Goal: Task Accomplishment & Management: Complete application form

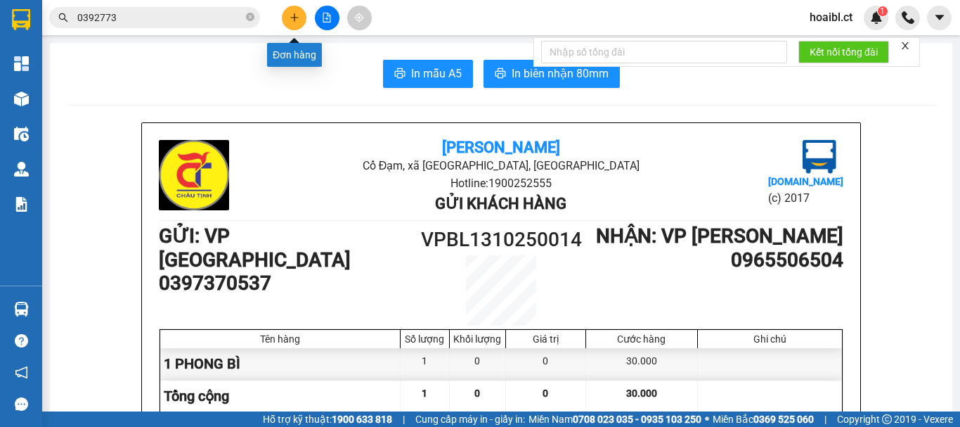
click at [296, 22] on icon "plus" at bounding box center [295, 18] width 10 height 10
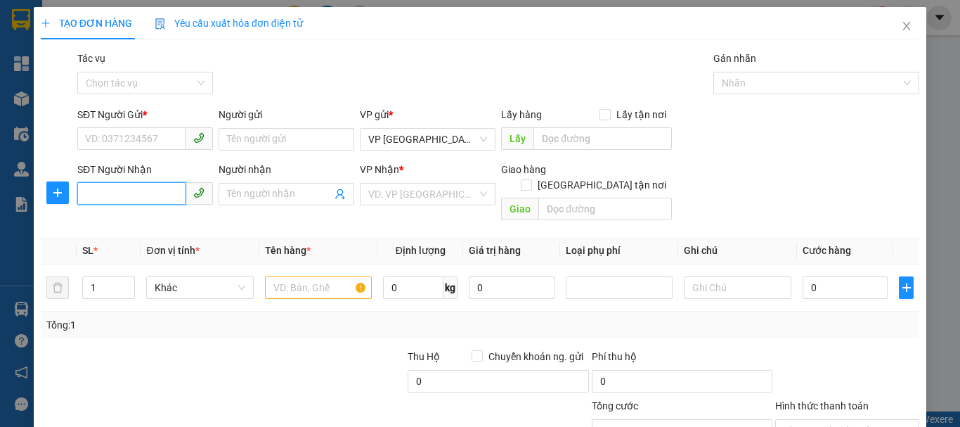
click at [163, 190] on input "SĐT Người Nhận" at bounding box center [131, 193] width 108 height 22
click at [291, 276] on input "text" at bounding box center [318, 287] width 107 height 22
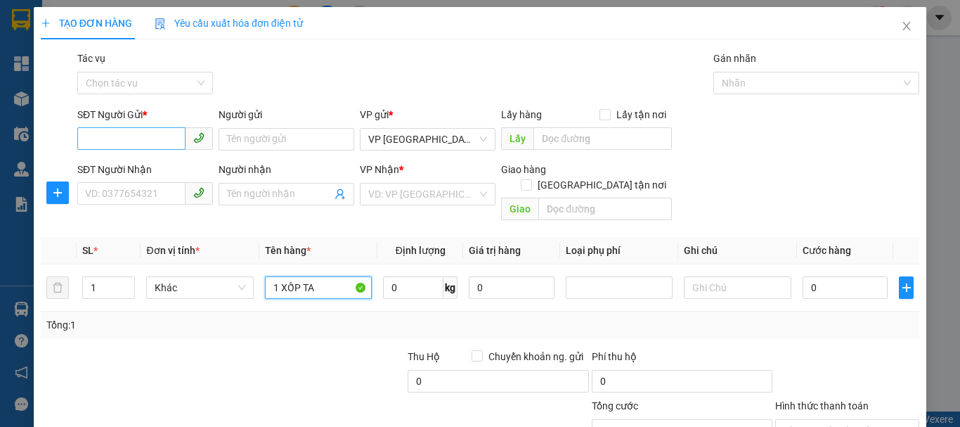
type input "1 XỐP TA"
click at [146, 133] on input "SĐT Người Gửi *" at bounding box center [131, 138] width 108 height 22
click at [234, 317] on div "Tổng: 1" at bounding box center [208, 324] width 325 height 15
click at [120, 137] on input "SĐT Người Gửi *" at bounding box center [131, 138] width 108 height 22
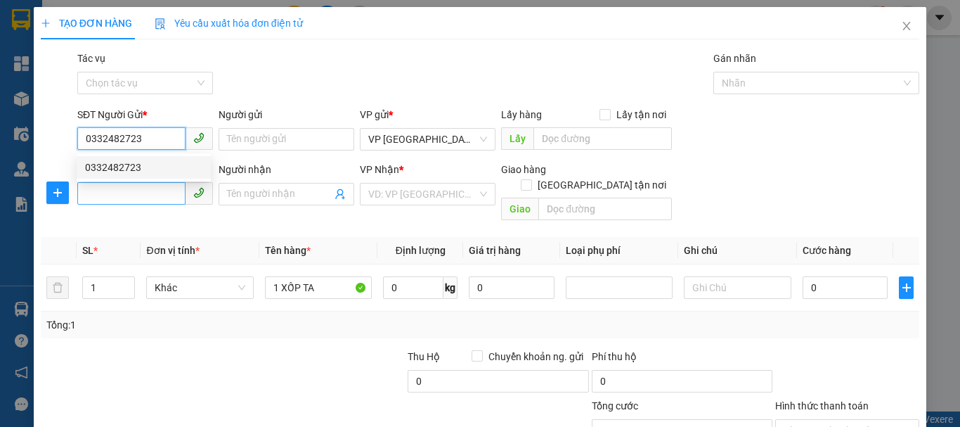
type input "0332482723"
click at [143, 195] on input "SĐT Người Nhận" at bounding box center [131, 193] width 108 height 22
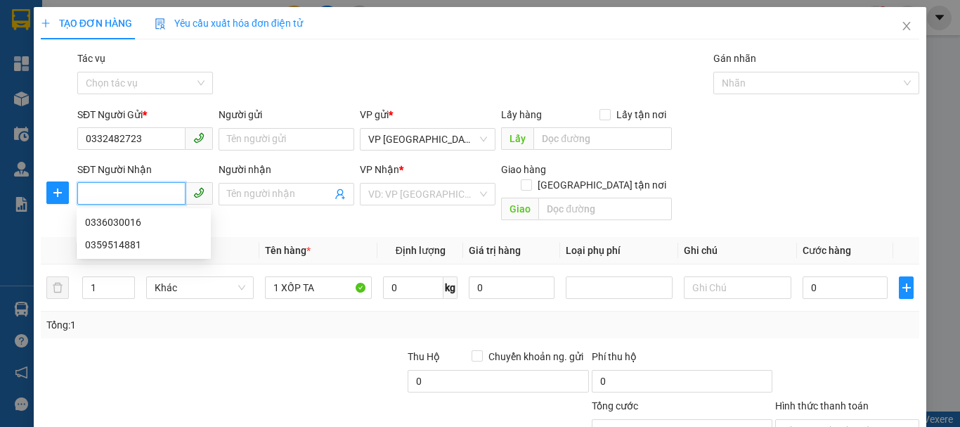
type input "0"
click at [156, 191] on input "0" at bounding box center [131, 193] width 108 height 22
click at [152, 317] on div "Tổng: 1" at bounding box center [208, 324] width 325 height 15
click at [157, 185] on input "0" at bounding box center [131, 193] width 108 height 22
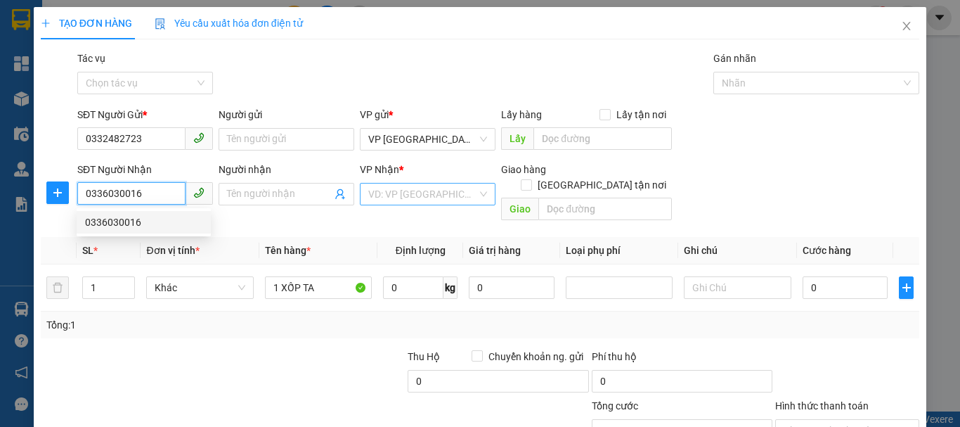
type input "0336030016"
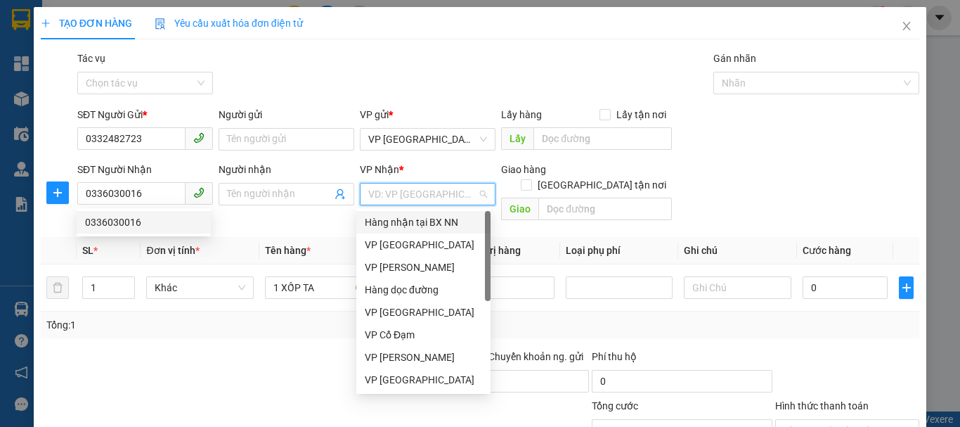
click at [405, 194] on input "search" at bounding box center [422, 193] width 109 height 21
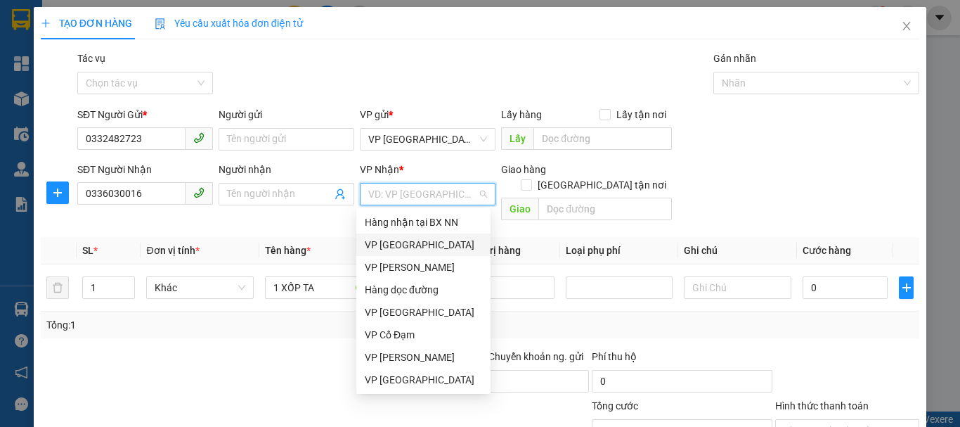
click at [407, 245] on div "VP [GEOGRAPHIC_DATA]" at bounding box center [423, 244] width 117 height 15
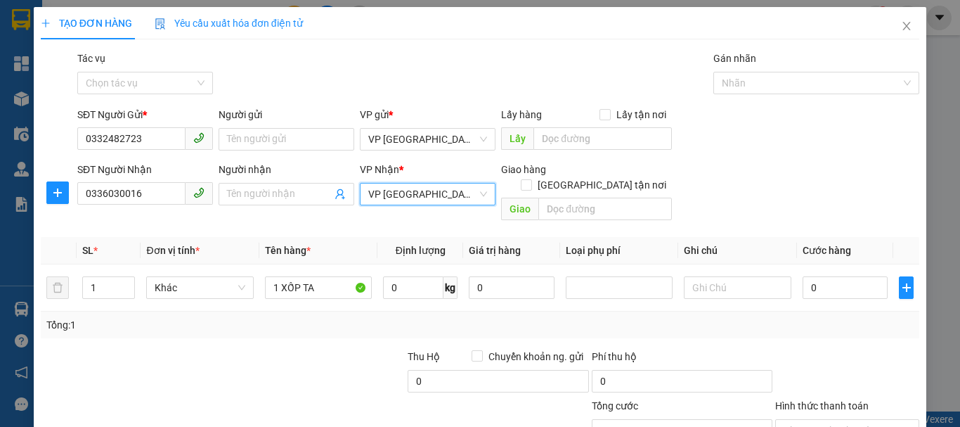
click at [308, 349] on div at bounding box center [314, 373] width 183 height 49
click at [830, 277] on input "0" at bounding box center [846, 287] width 86 height 22
type input "6"
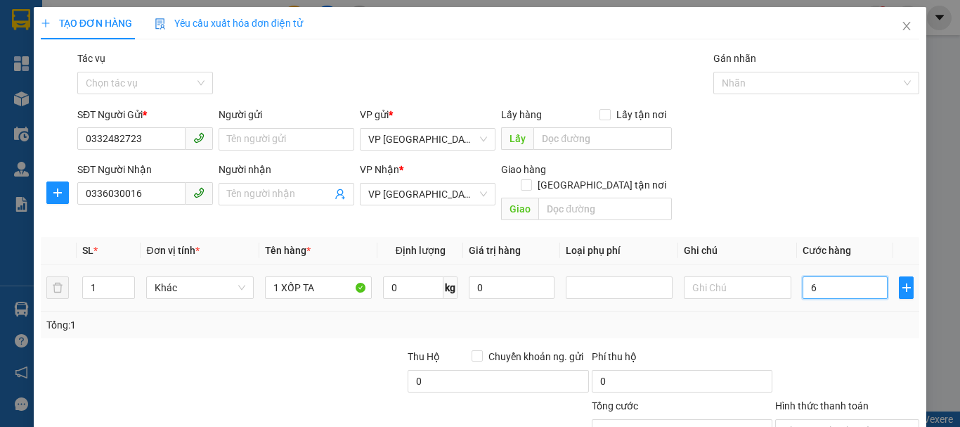
type input "60"
type input "600"
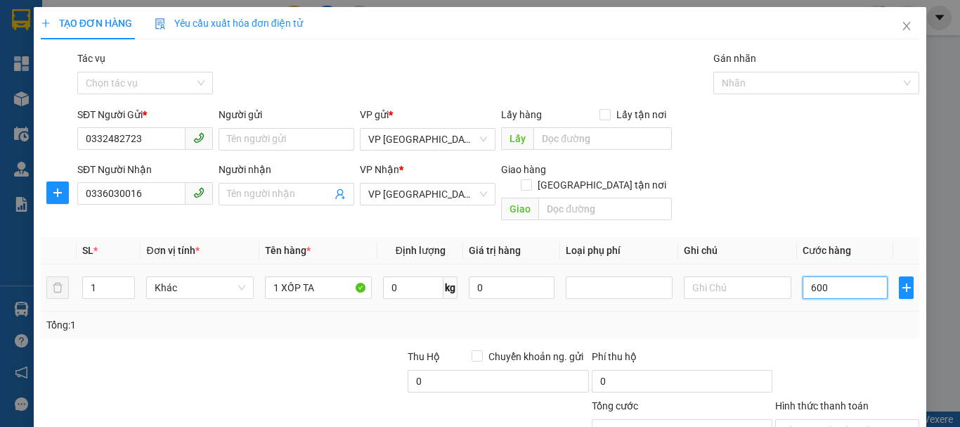
type input "600"
type input "6.000"
type input "60.000"
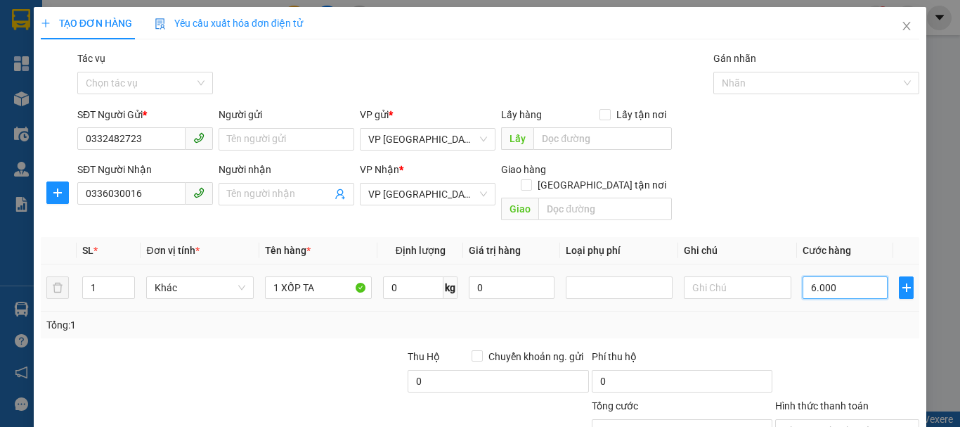
type input "60.000"
click at [140, 378] on div at bounding box center [130, 373] width 183 height 49
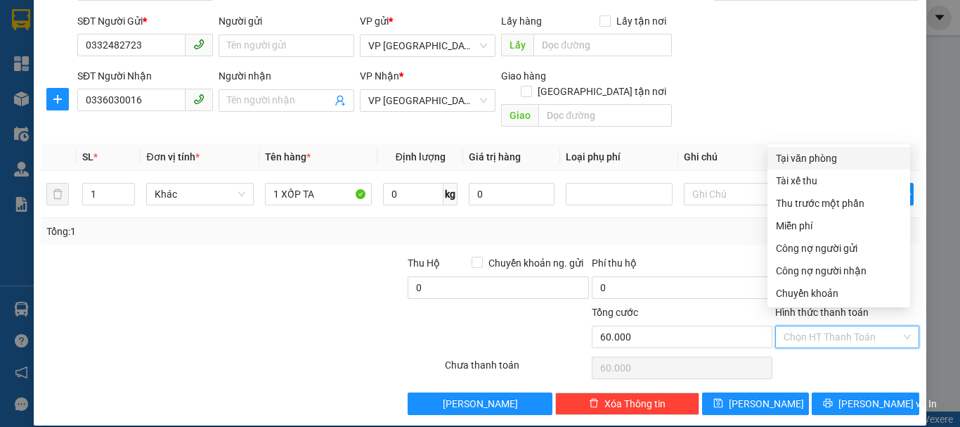
click at [846, 327] on input "Hình thức thanh toán" at bounding box center [842, 336] width 117 height 21
click at [801, 155] on div "Tại văn phòng" at bounding box center [839, 157] width 126 height 15
type input "0"
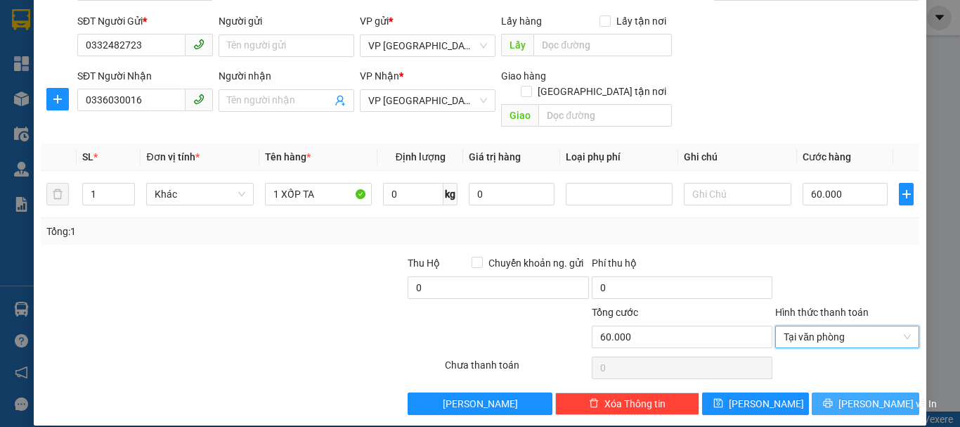
click at [833, 398] on icon "printer" at bounding box center [828, 403] width 10 height 10
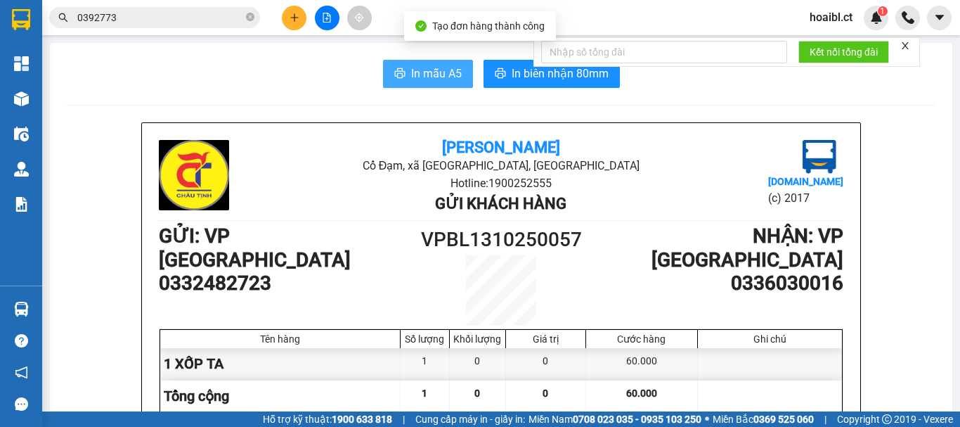
click at [411, 87] on button "In mẫu A5" at bounding box center [428, 74] width 90 height 28
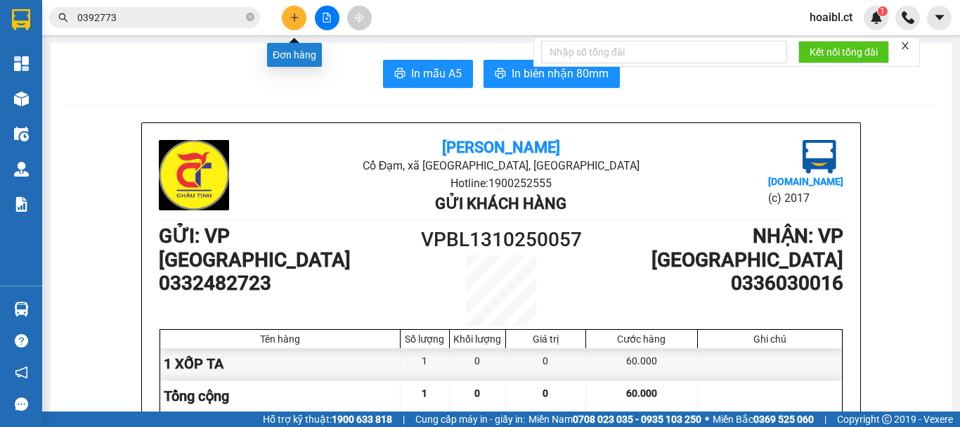
click at [297, 15] on icon "plus" at bounding box center [295, 18] width 10 height 10
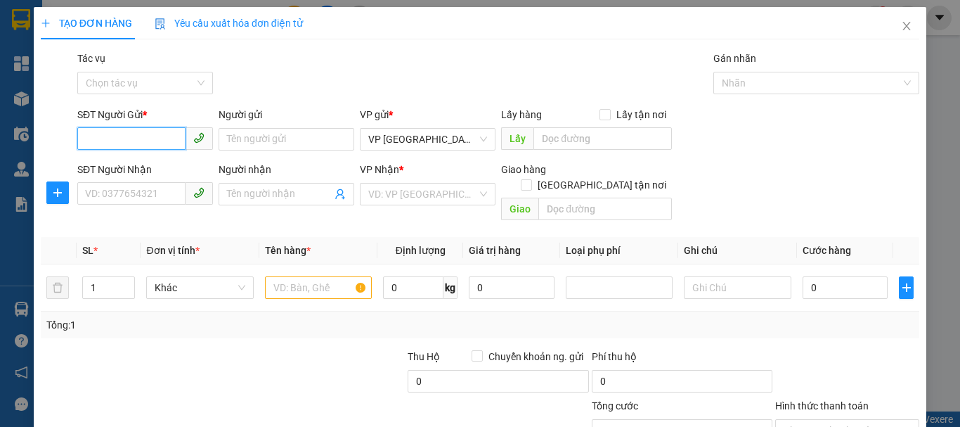
click at [150, 141] on input "SĐT Người Gửi *" at bounding box center [131, 138] width 108 height 22
type input "0365887011"
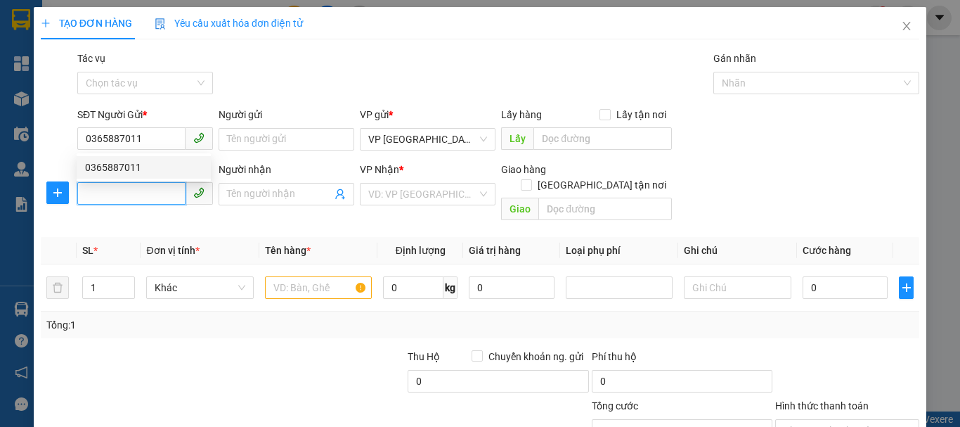
click at [136, 191] on input "SĐT Người Nhận" at bounding box center [131, 193] width 108 height 22
click at [164, 188] on input "SĐT Người Nhận" at bounding box center [131, 193] width 108 height 22
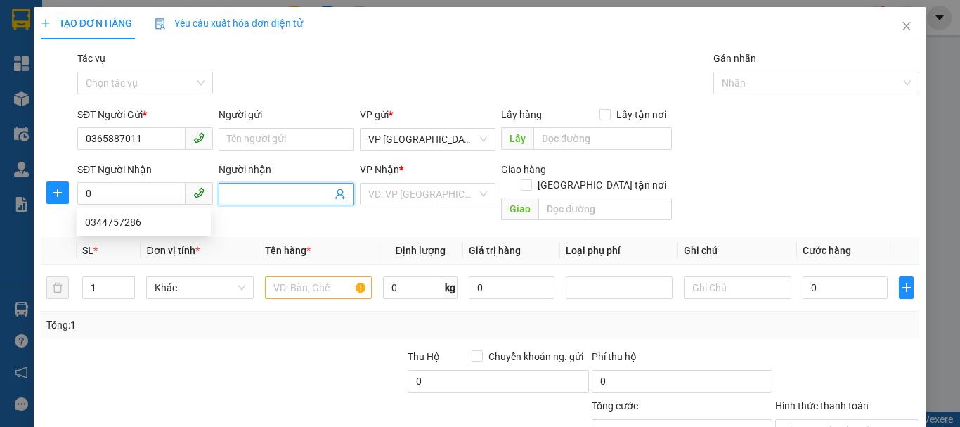
click at [242, 194] on input "Người nhận" at bounding box center [279, 193] width 105 height 15
click at [141, 190] on input "0" at bounding box center [131, 193] width 108 height 22
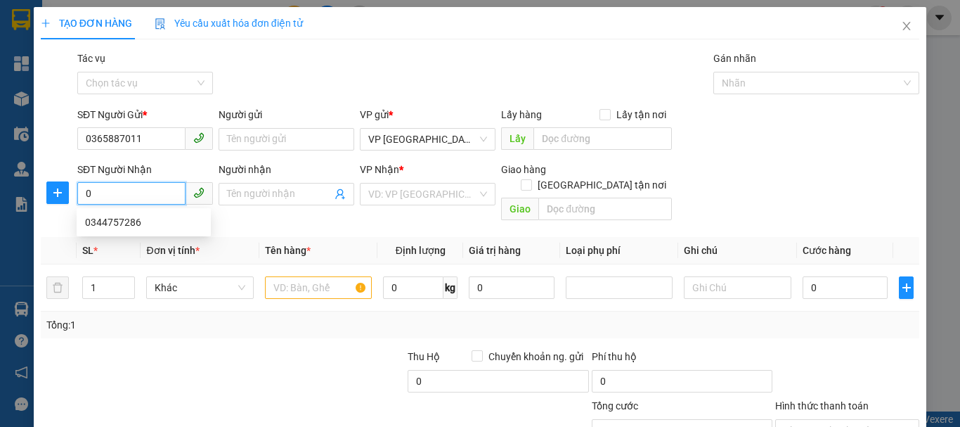
click at [141, 190] on input "0" at bounding box center [131, 193] width 108 height 22
click at [150, 317] on div "Tổng: 1" at bounding box center [208, 324] width 325 height 15
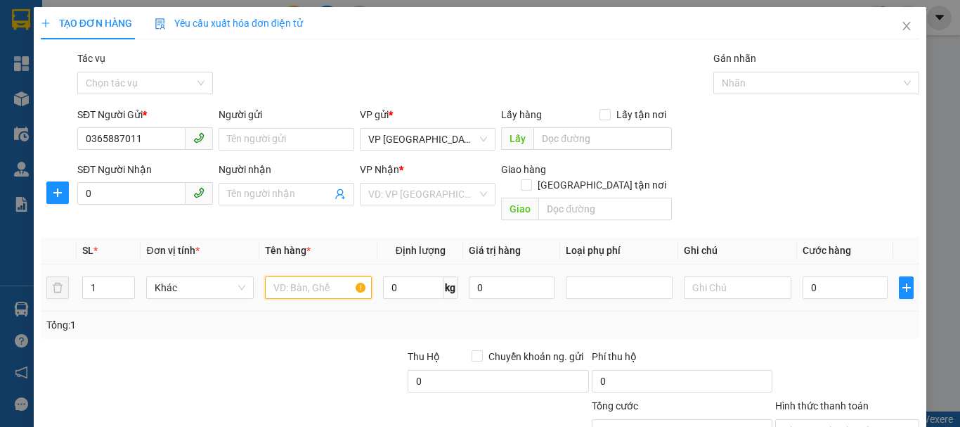
click at [288, 276] on input "text" at bounding box center [318, 287] width 107 height 22
click at [160, 141] on input "0365887011" at bounding box center [131, 138] width 108 height 22
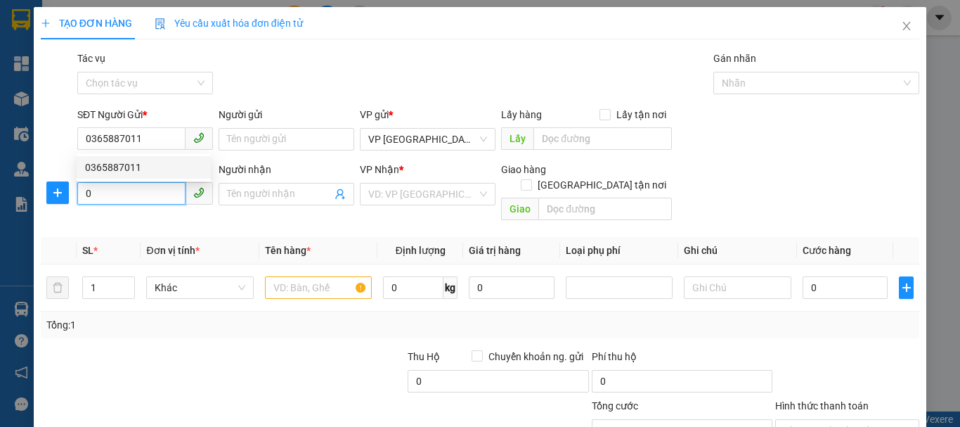
click at [131, 196] on input "0" at bounding box center [131, 193] width 108 height 22
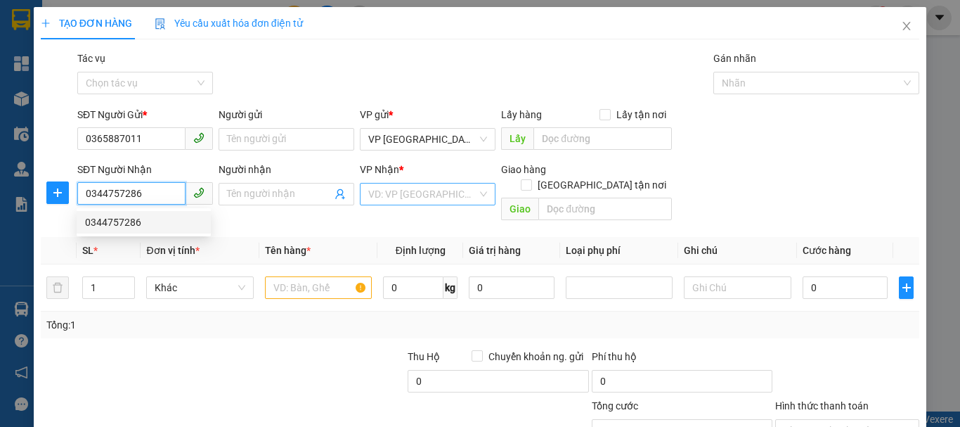
type input "0344757286"
click at [381, 195] on input "search" at bounding box center [422, 193] width 109 height 21
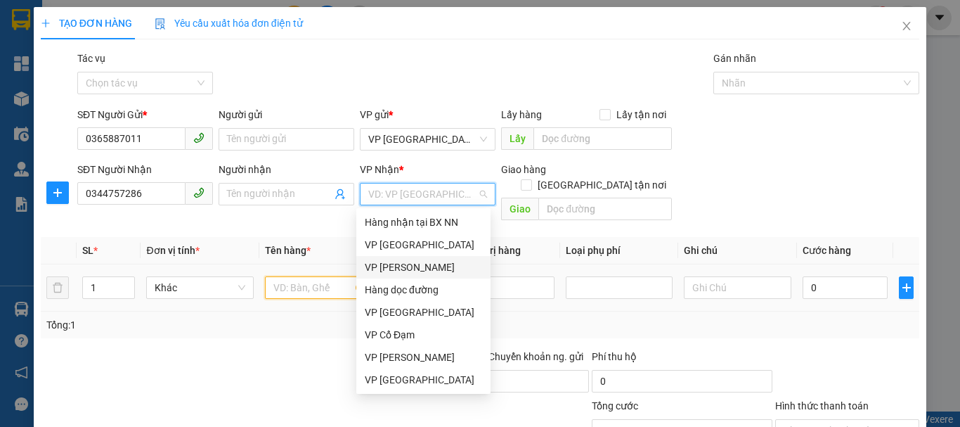
click at [309, 276] on input "text" at bounding box center [318, 287] width 107 height 22
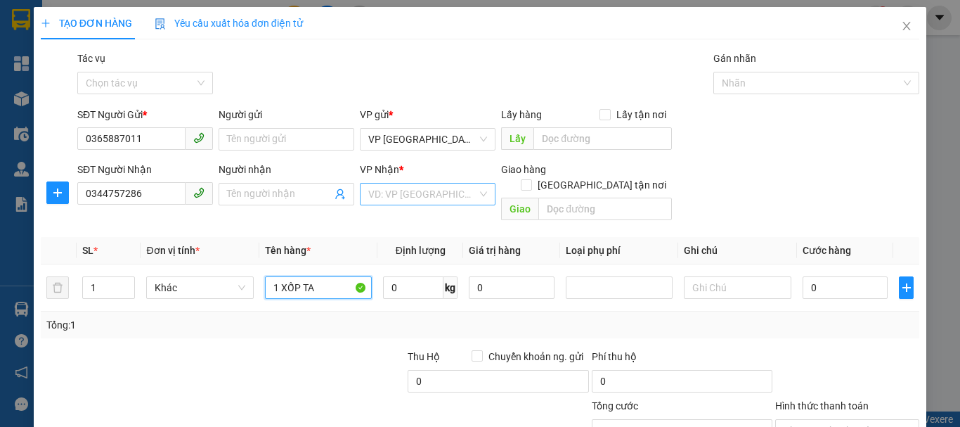
type input "1 XỐP TA"
click at [374, 185] on input "search" at bounding box center [422, 193] width 109 height 21
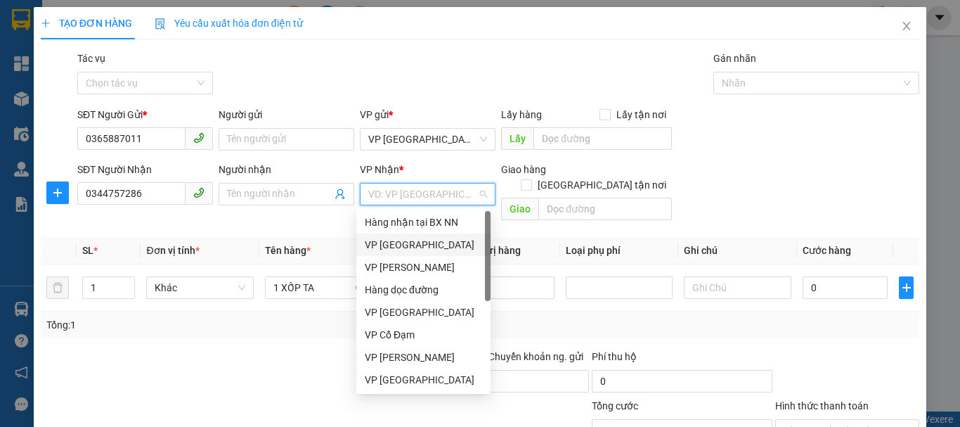
click at [411, 240] on div "VP [GEOGRAPHIC_DATA]" at bounding box center [423, 244] width 117 height 15
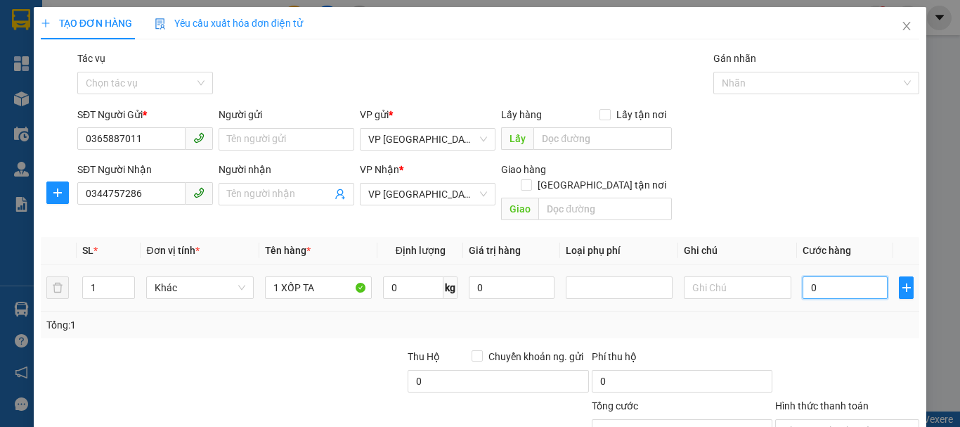
click at [821, 276] on input "0" at bounding box center [846, 287] width 86 height 22
type input "6"
type input "60"
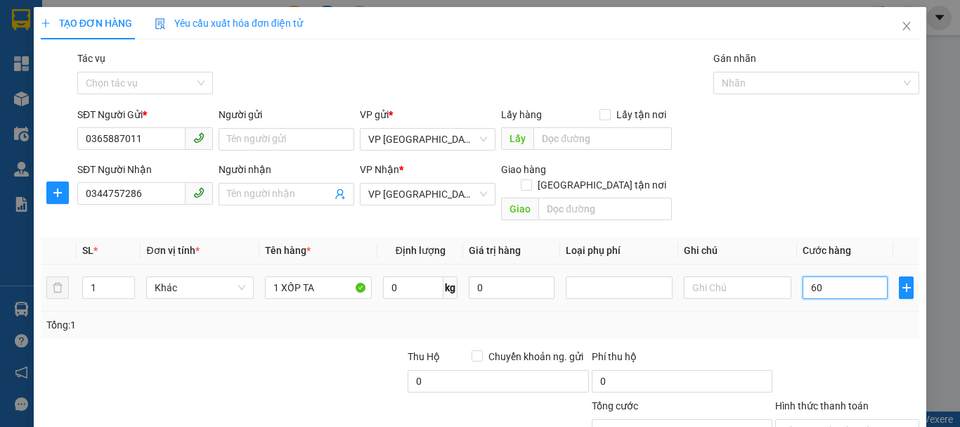
type input "60"
type input "600"
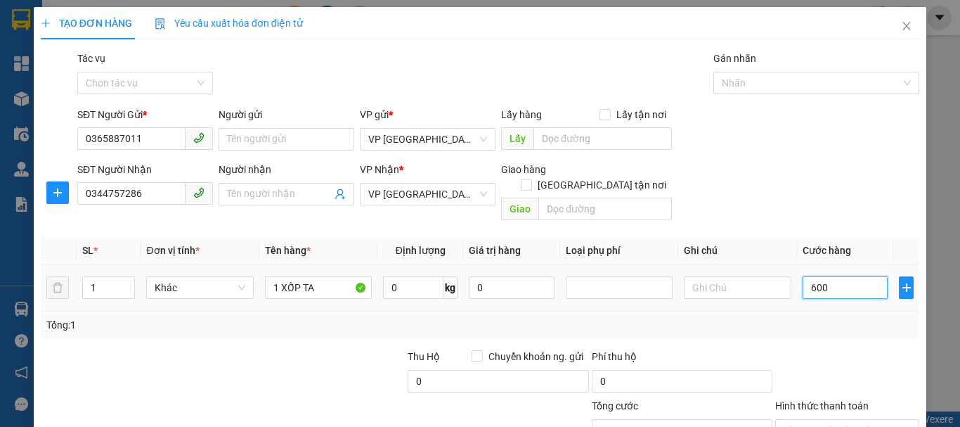
type input "6.000"
type input "60.000"
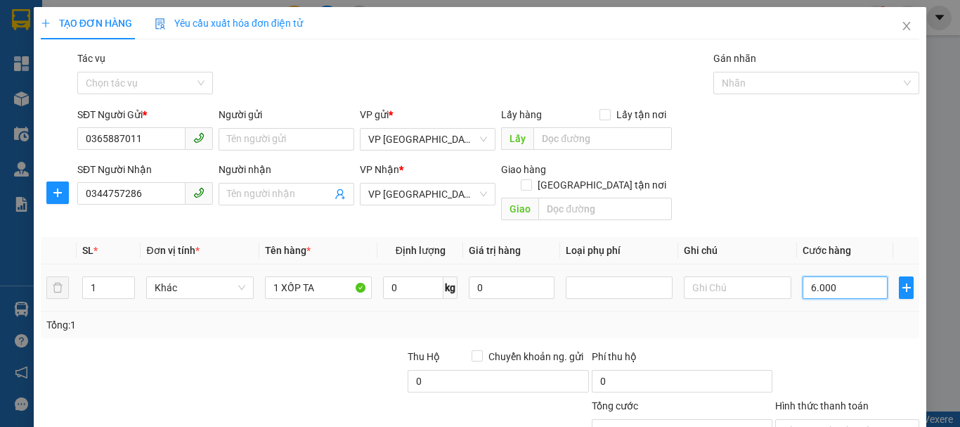
type input "60.000"
click at [784, 317] on div "Tổng: 1" at bounding box center [479, 324] width 867 height 15
click at [361, 317] on div "Tổng: 1" at bounding box center [208, 324] width 325 height 15
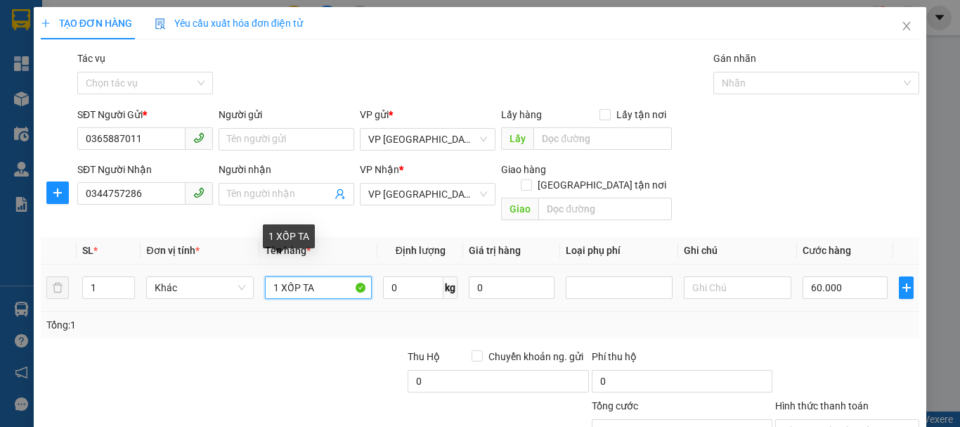
click at [317, 276] on input "1 XỐP TA" at bounding box center [318, 287] width 107 height 22
type input "1 XỐP TA + 1 BÌ"
click at [103, 277] on input "1" at bounding box center [109, 287] width 52 height 21
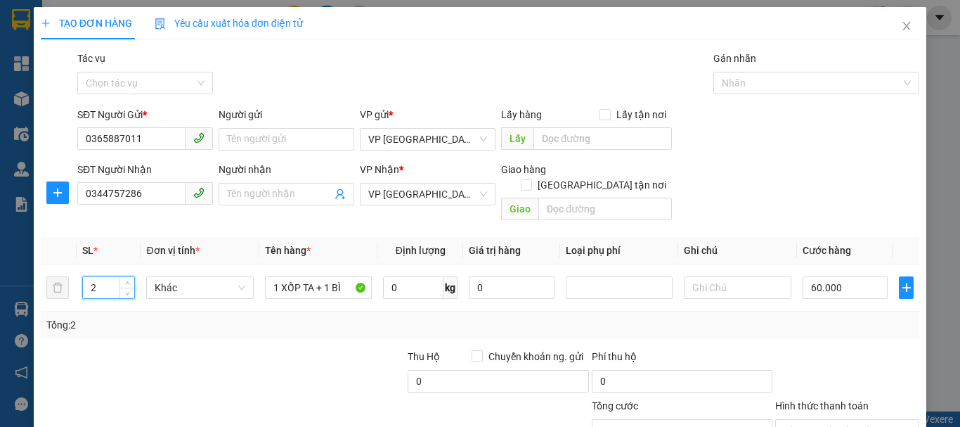
type input "2"
click at [167, 317] on div "Tổng: 2" at bounding box center [208, 324] width 325 height 15
type input "0"
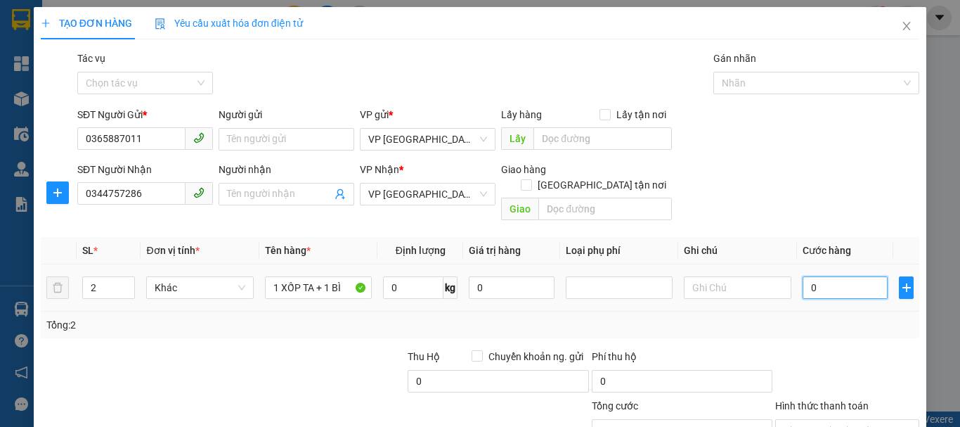
click at [834, 280] on input "0" at bounding box center [846, 287] width 86 height 22
click at [832, 280] on input "0" at bounding box center [846, 287] width 86 height 22
click at [832, 276] on input "0" at bounding box center [846, 287] width 86 height 22
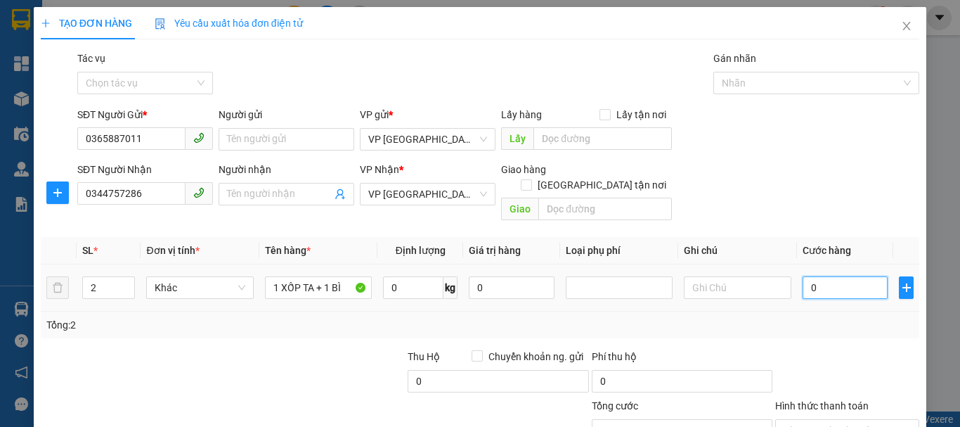
click at [832, 276] on input "0" at bounding box center [846, 287] width 86 height 22
click at [841, 276] on input "0" at bounding box center [846, 287] width 86 height 22
click at [823, 276] on input "0" at bounding box center [846, 287] width 86 height 22
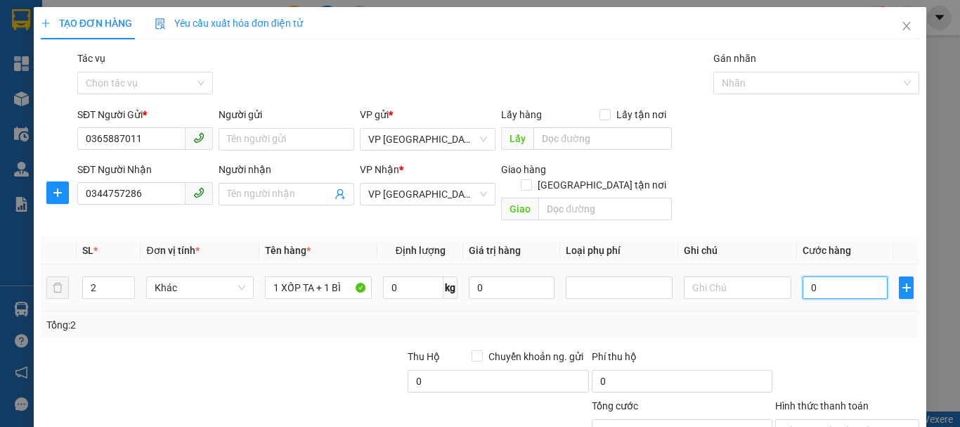
drag, startPoint x: 801, startPoint y: 271, endPoint x: 820, endPoint y: 268, distance: 19.3
click at [820, 276] on input "0" at bounding box center [846, 287] width 86 height 22
type input "1"
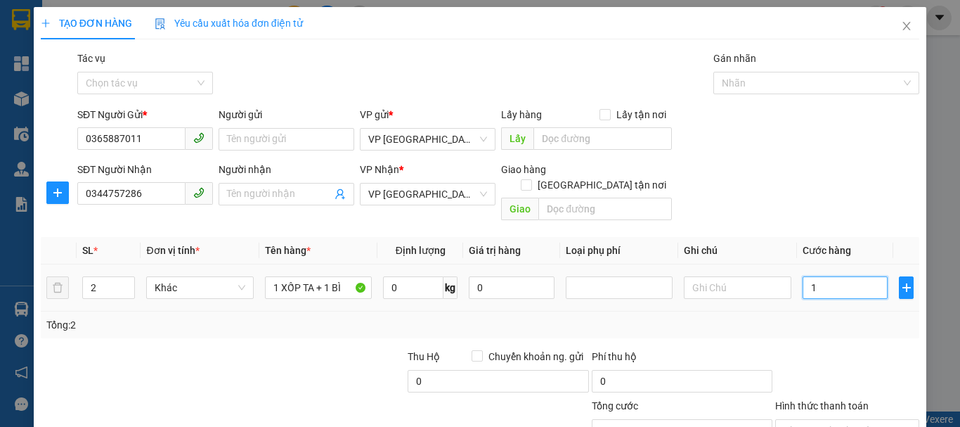
type input "10"
type input "100"
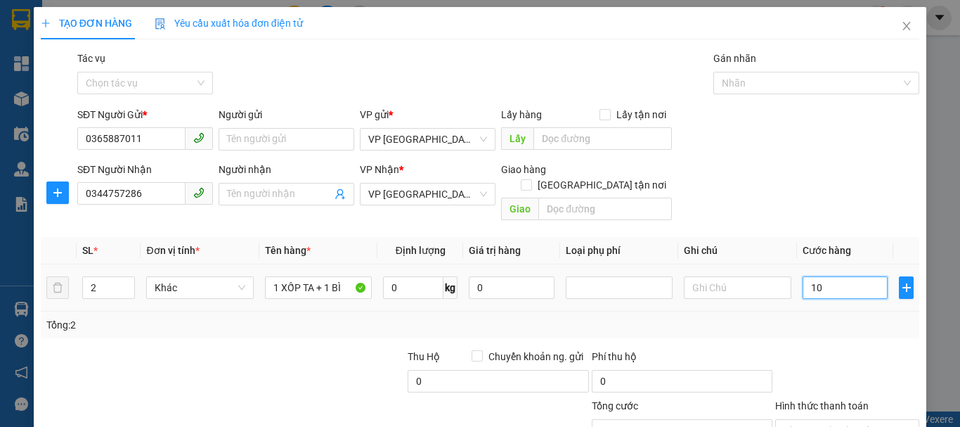
type input "100"
type input "1.000"
type input "10.000"
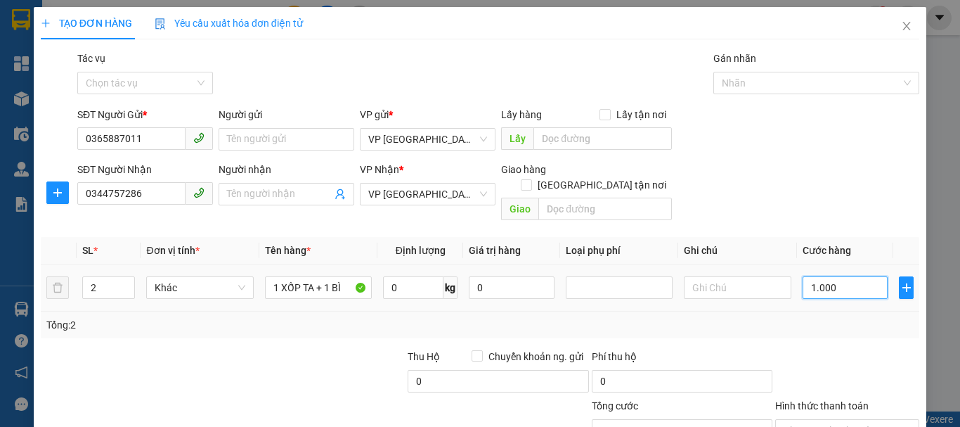
type input "10.000"
type input "100.000"
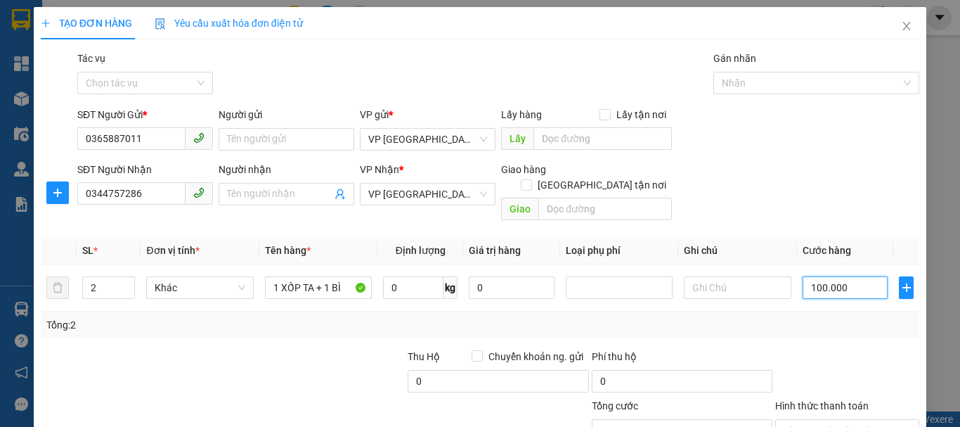
type input "100.000"
click at [278, 364] on div at bounding box center [314, 373] width 183 height 49
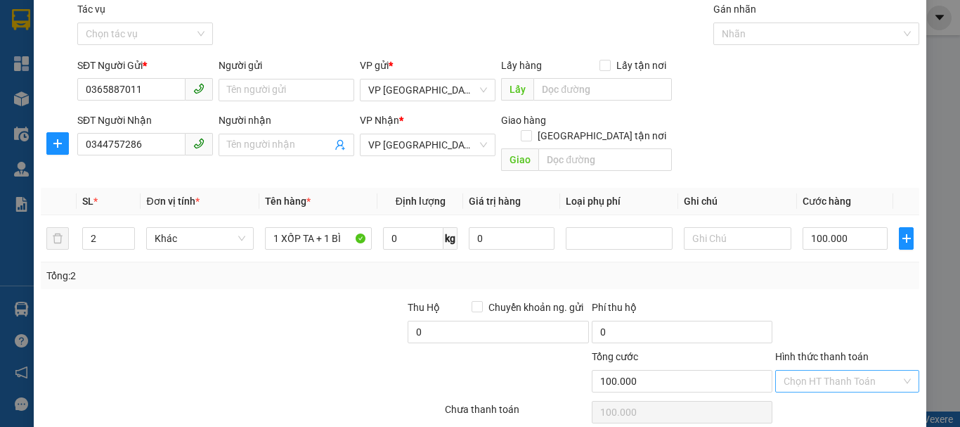
scroll to position [93, 0]
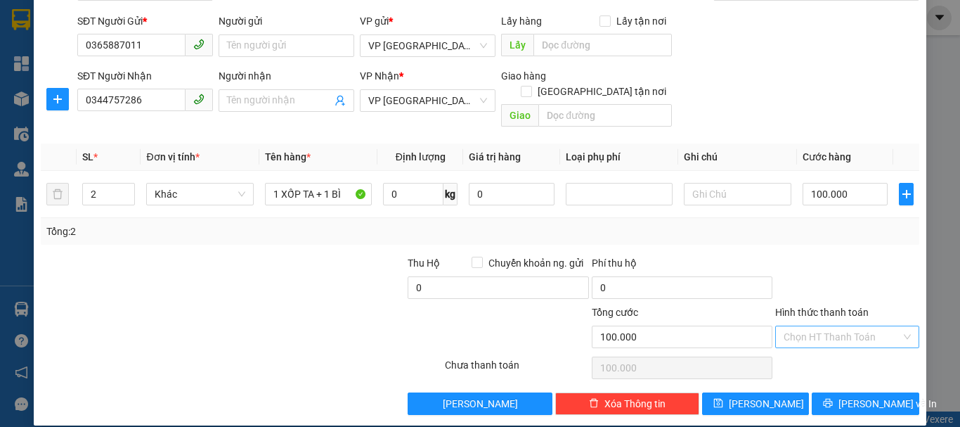
click at [844, 326] on input "Hình thức thanh toán" at bounding box center [842, 336] width 117 height 21
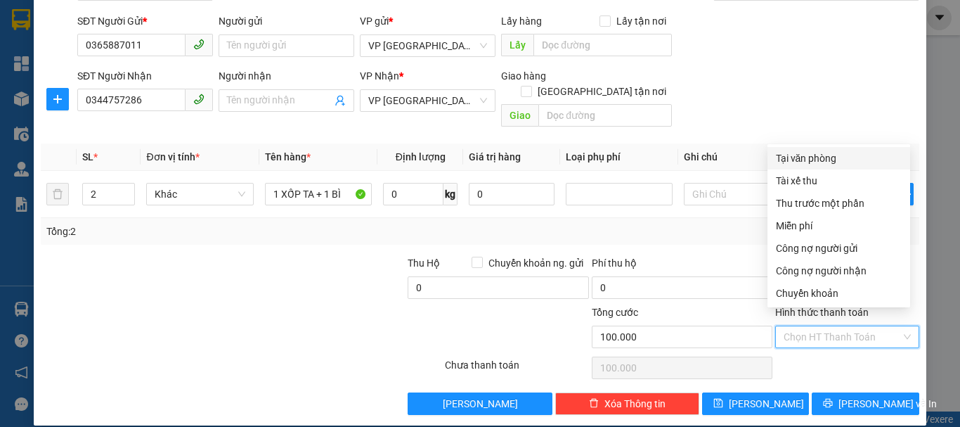
click at [827, 159] on div "Tại văn phòng" at bounding box center [839, 157] width 126 height 15
type input "0"
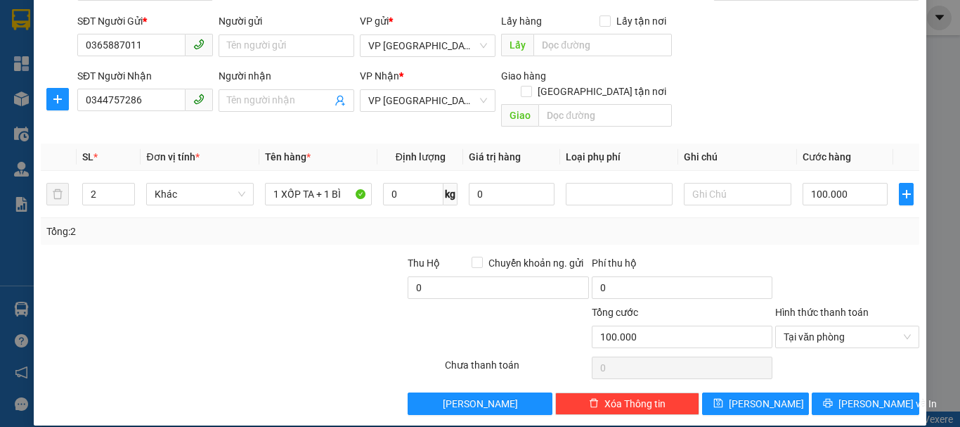
click at [360, 263] on div at bounding box center [314, 279] width 183 height 49
click at [829, 398] on icon "printer" at bounding box center [828, 403] width 10 height 10
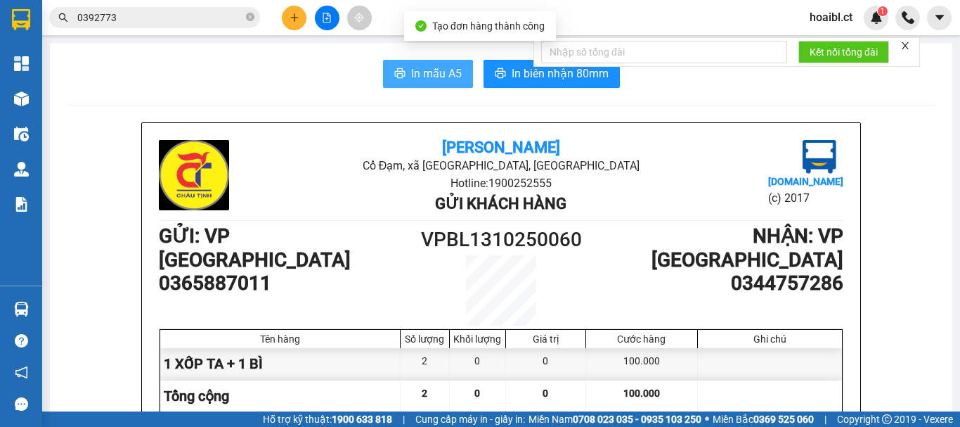
click at [430, 71] on span "In mẫu A5" at bounding box center [436, 74] width 51 height 18
click at [411, 76] on span "In mẫu A5" at bounding box center [436, 74] width 51 height 18
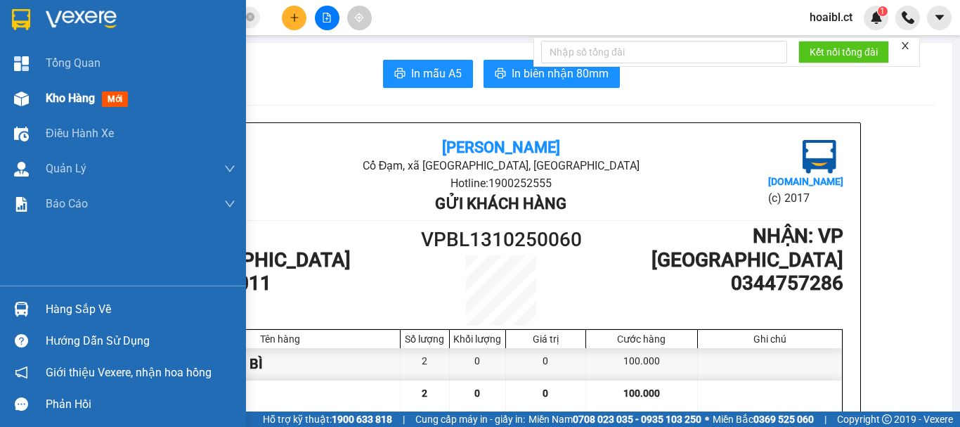
click at [31, 105] on div at bounding box center [21, 98] width 25 height 25
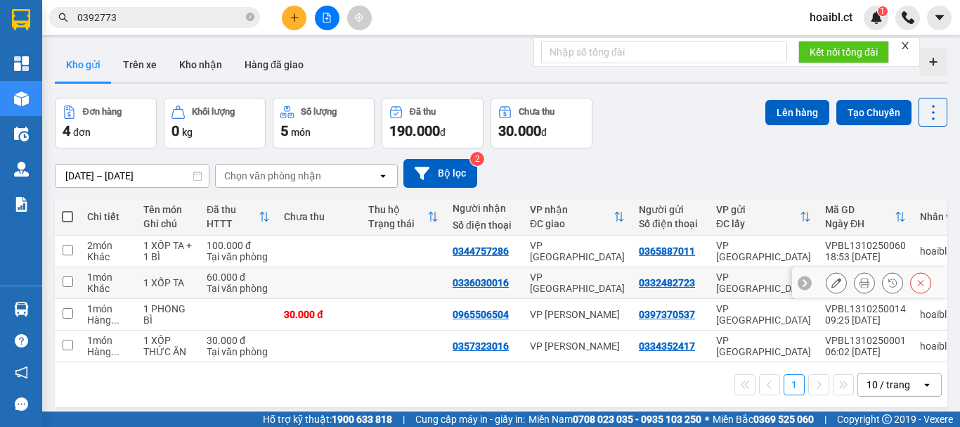
scroll to position [65, 0]
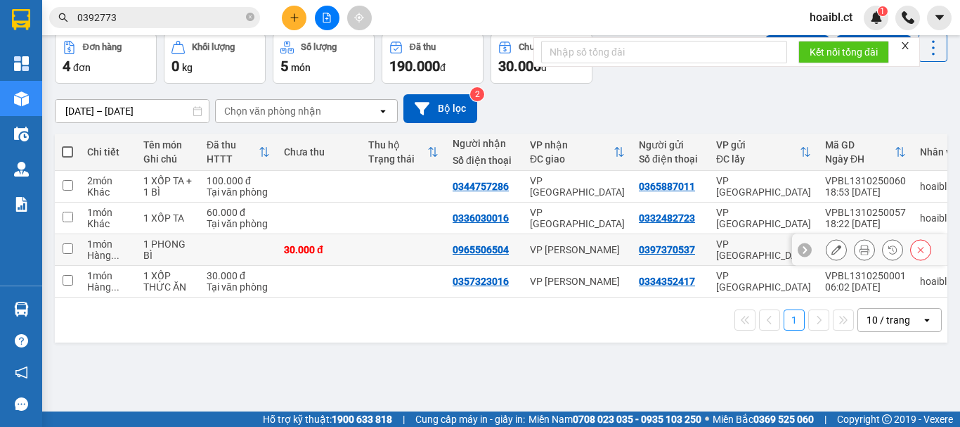
click at [63, 252] on input "checkbox" at bounding box center [68, 248] width 11 height 11
checkbox input "true"
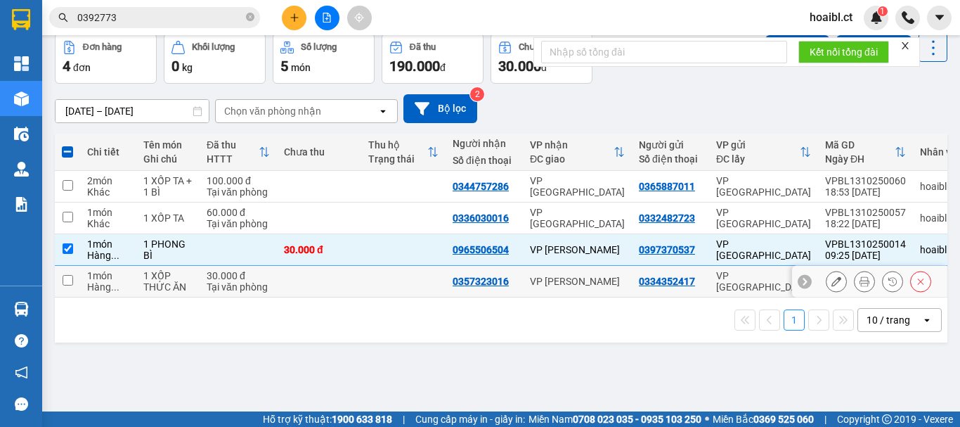
click at [96, 286] on div "Hàng ..." at bounding box center [108, 286] width 42 height 11
checkbox input "true"
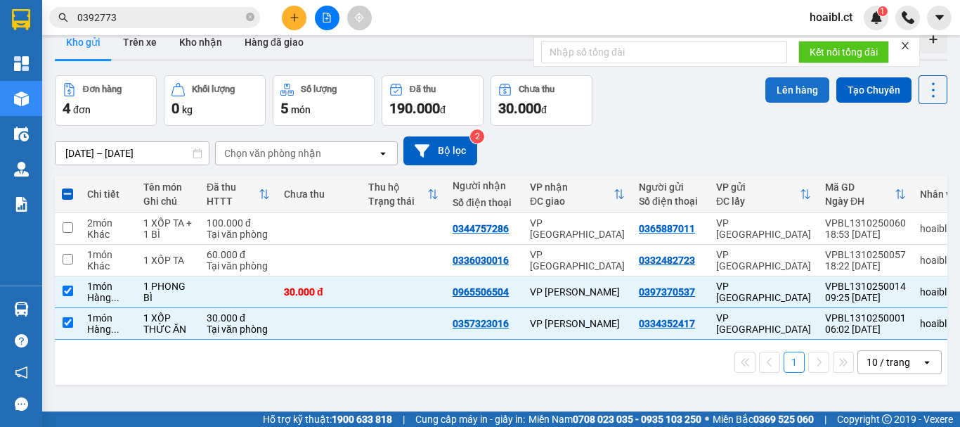
scroll to position [0, 0]
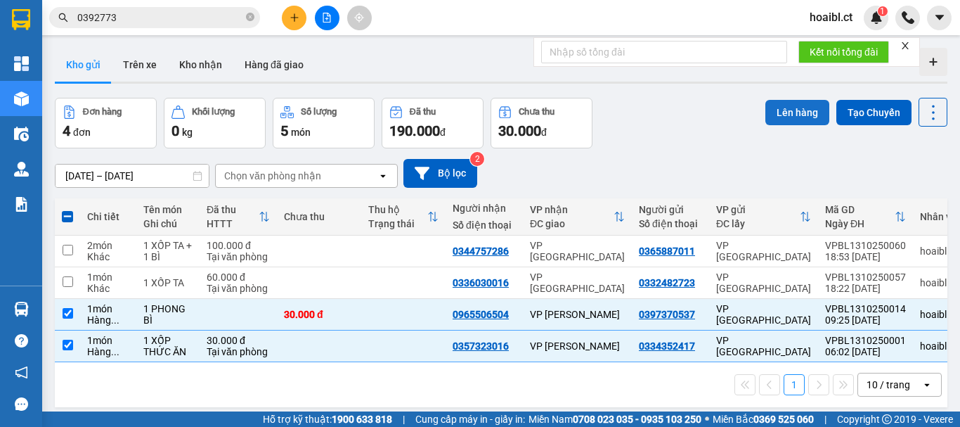
click at [789, 105] on button "Lên hàng" at bounding box center [798, 112] width 64 height 25
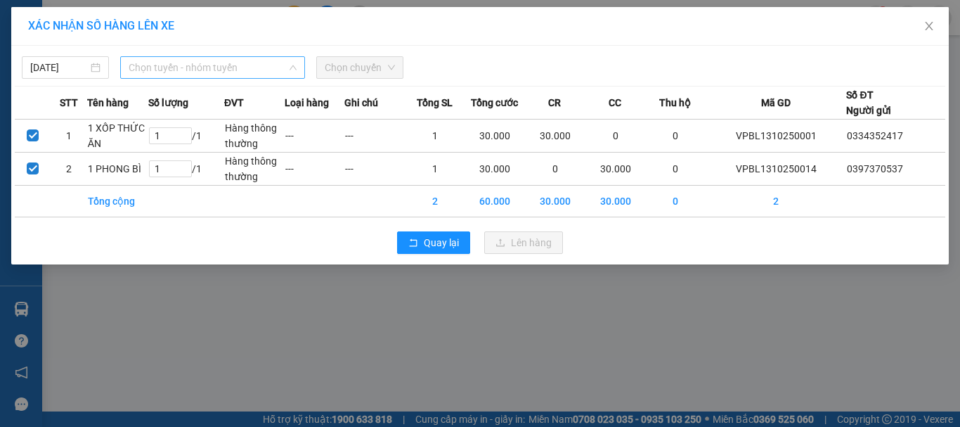
click at [213, 65] on span "Chọn tuyến - nhóm tuyến" at bounding box center [213, 67] width 168 height 21
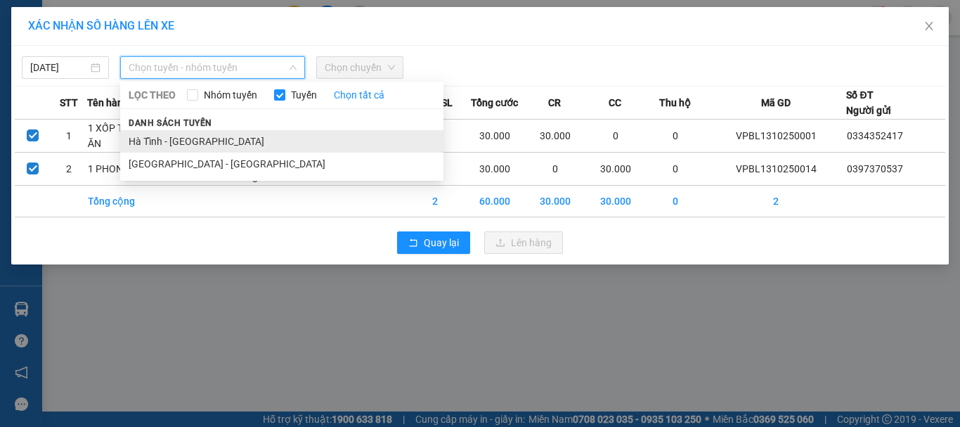
click at [195, 144] on li "Hà Tĩnh - [GEOGRAPHIC_DATA]" at bounding box center [281, 141] width 323 height 22
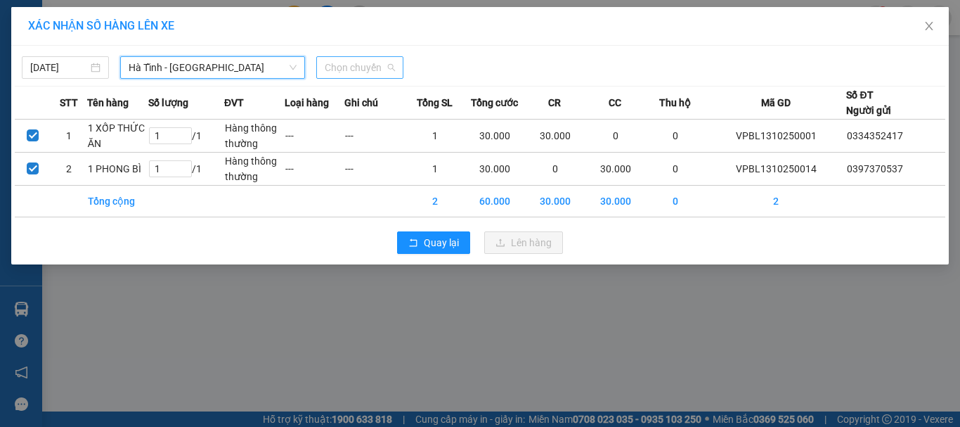
click at [373, 69] on span "Chọn chuyến" at bounding box center [360, 67] width 70 height 21
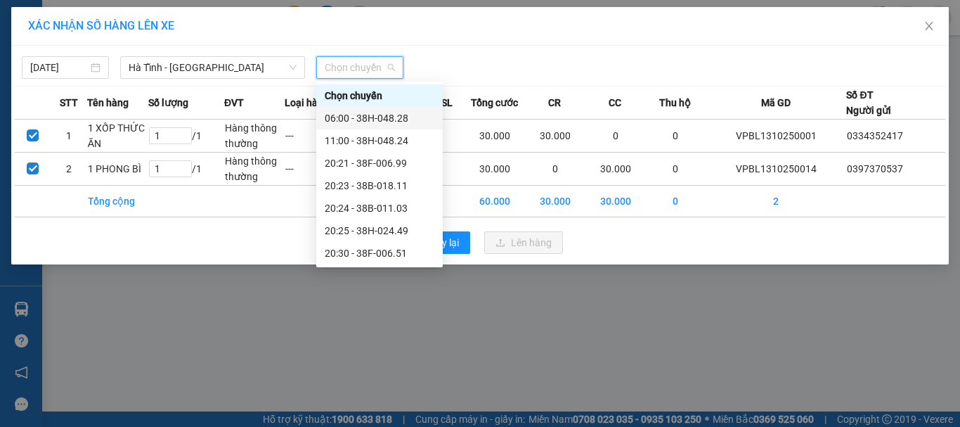
click at [384, 118] on div "06:00 - 38H-048.28" at bounding box center [380, 117] width 110 height 15
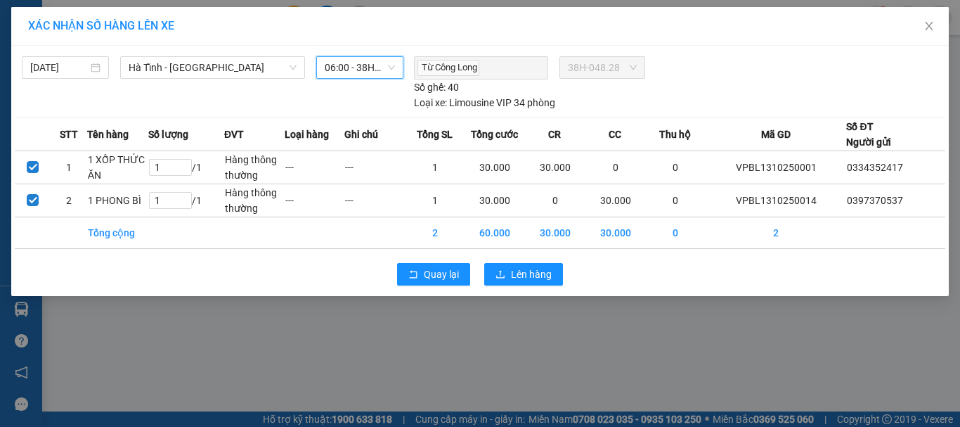
click at [371, 71] on span "06:00 - 38H-048.28" at bounding box center [360, 67] width 70 height 21
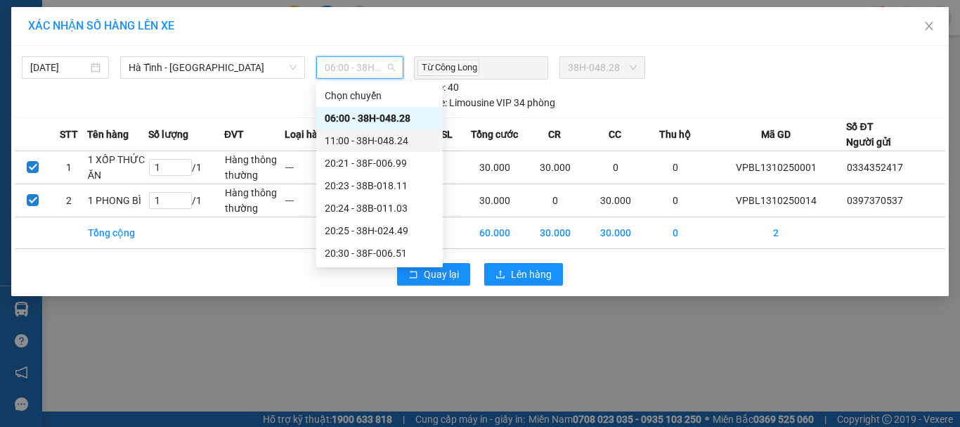
click at [377, 140] on div "11:00 - 38H-048.24" at bounding box center [380, 140] width 110 height 15
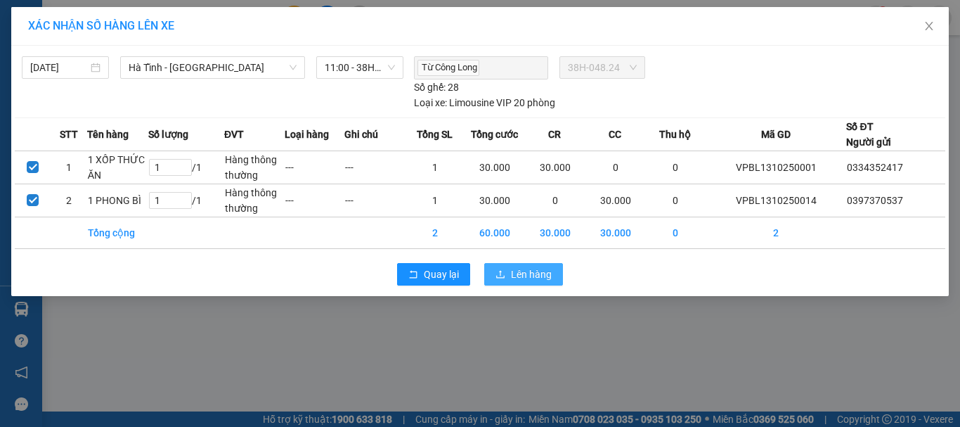
click at [505, 276] on icon "upload" at bounding box center [500, 274] width 8 height 8
